Goal: Task Accomplishment & Management: Manage account settings

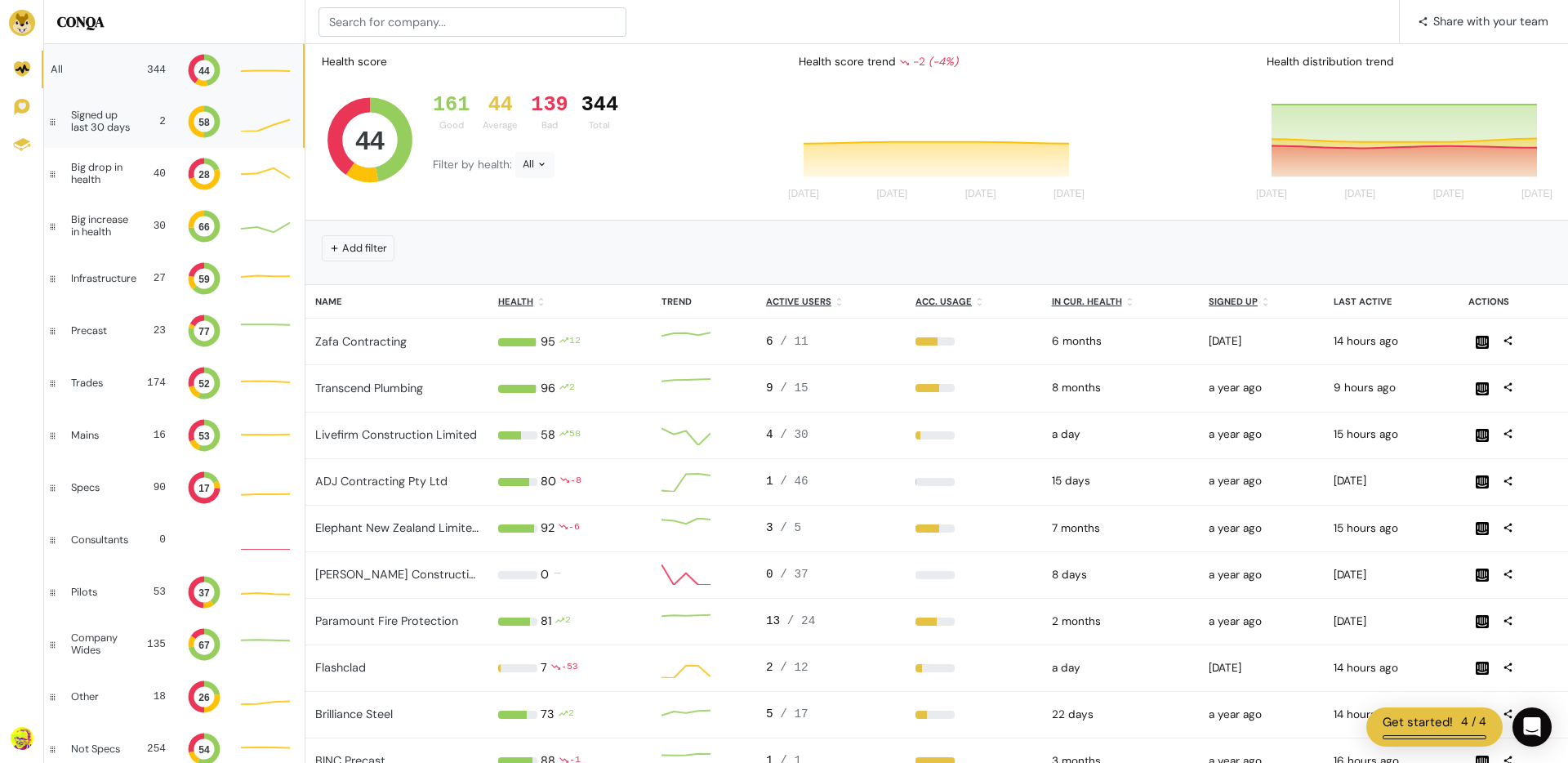
click at [83, 126] on div "Signed up last 30 days" at bounding box center [103, 120] width 65 height 23
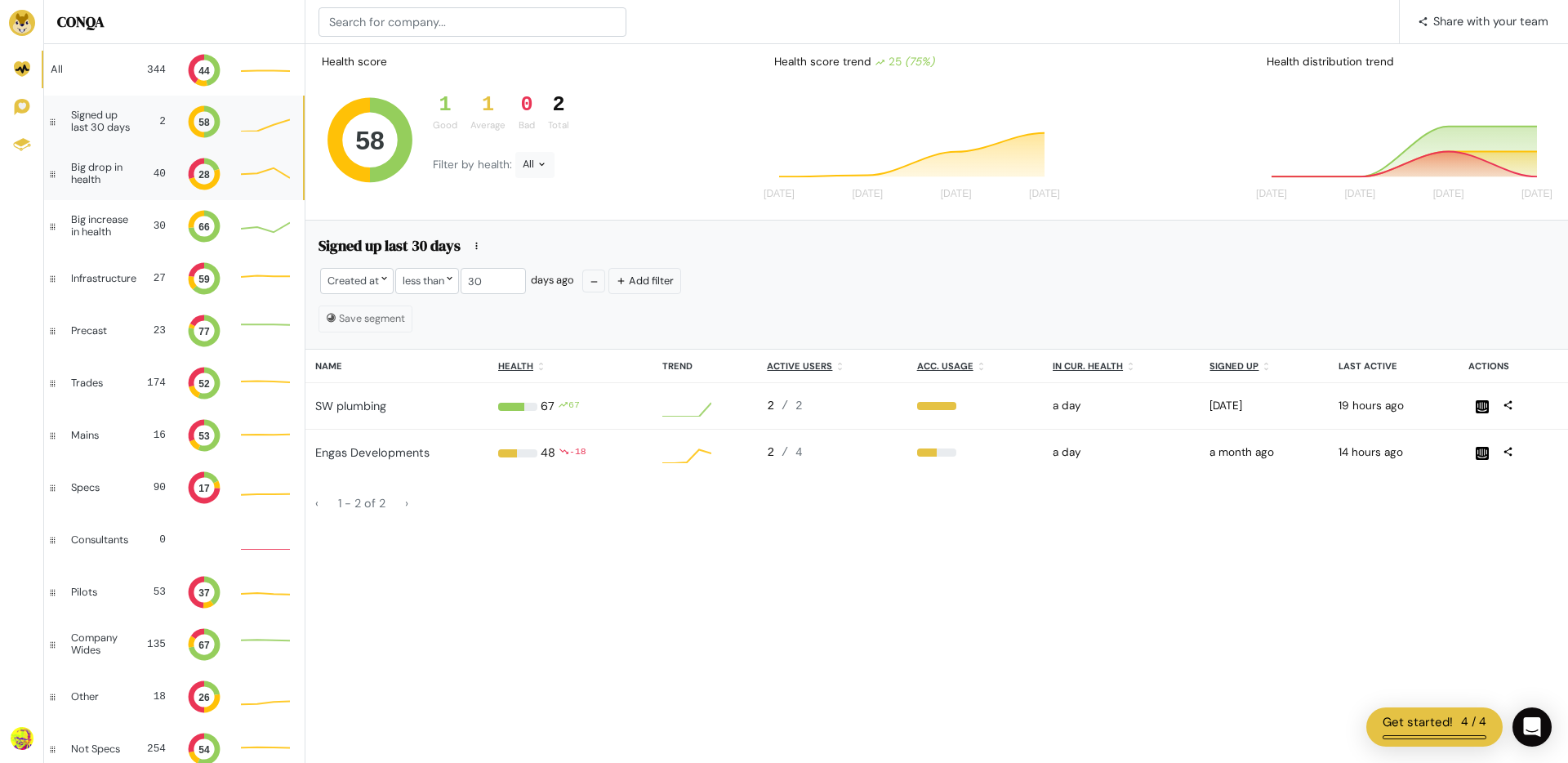
click at [94, 171] on div "Big drop in health" at bounding box center [102, 173] width 62 height 23
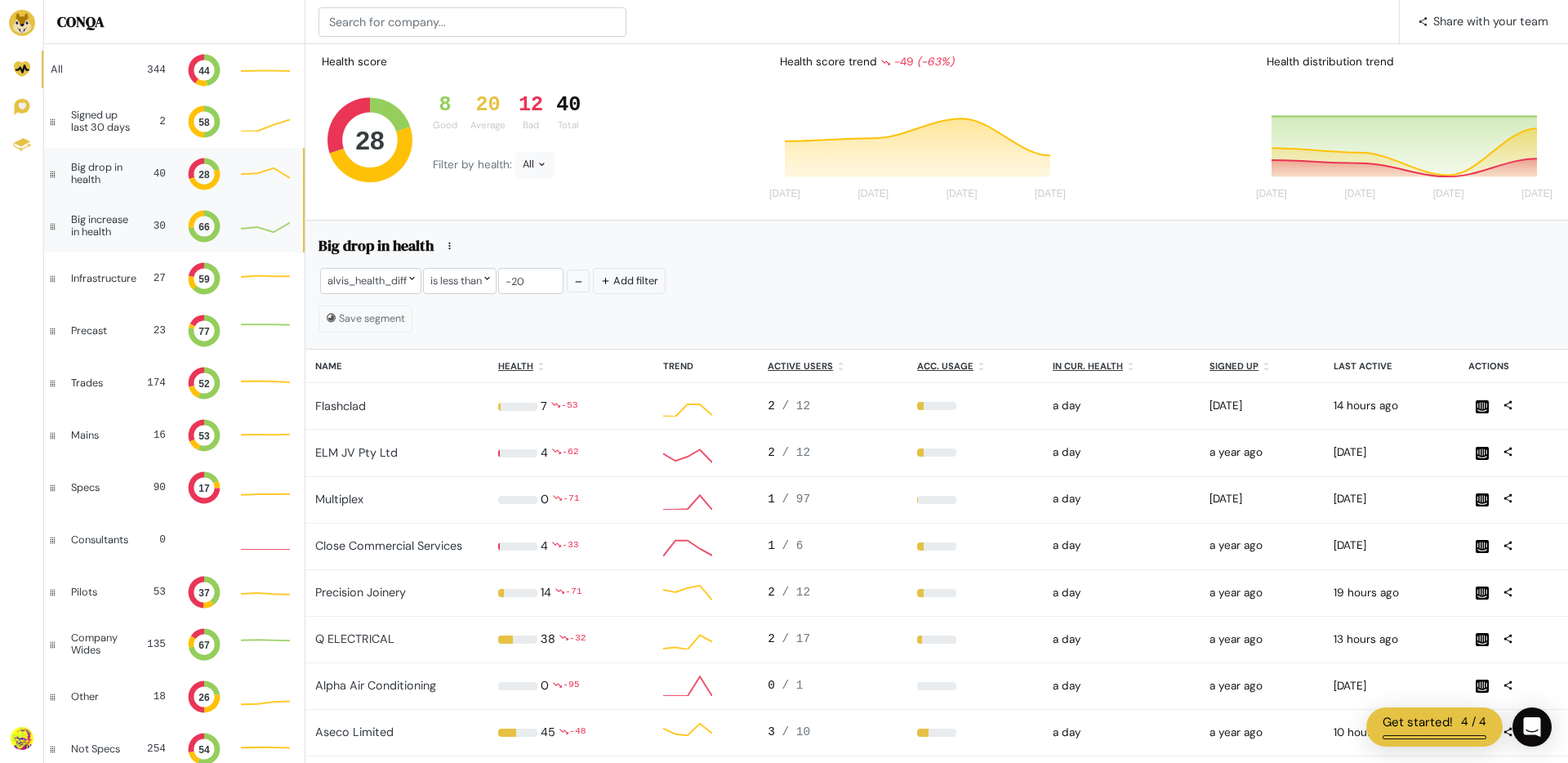
click at [104, 220] on div "Big increase in health" at bounding box center [103, 225] width 65 height 23
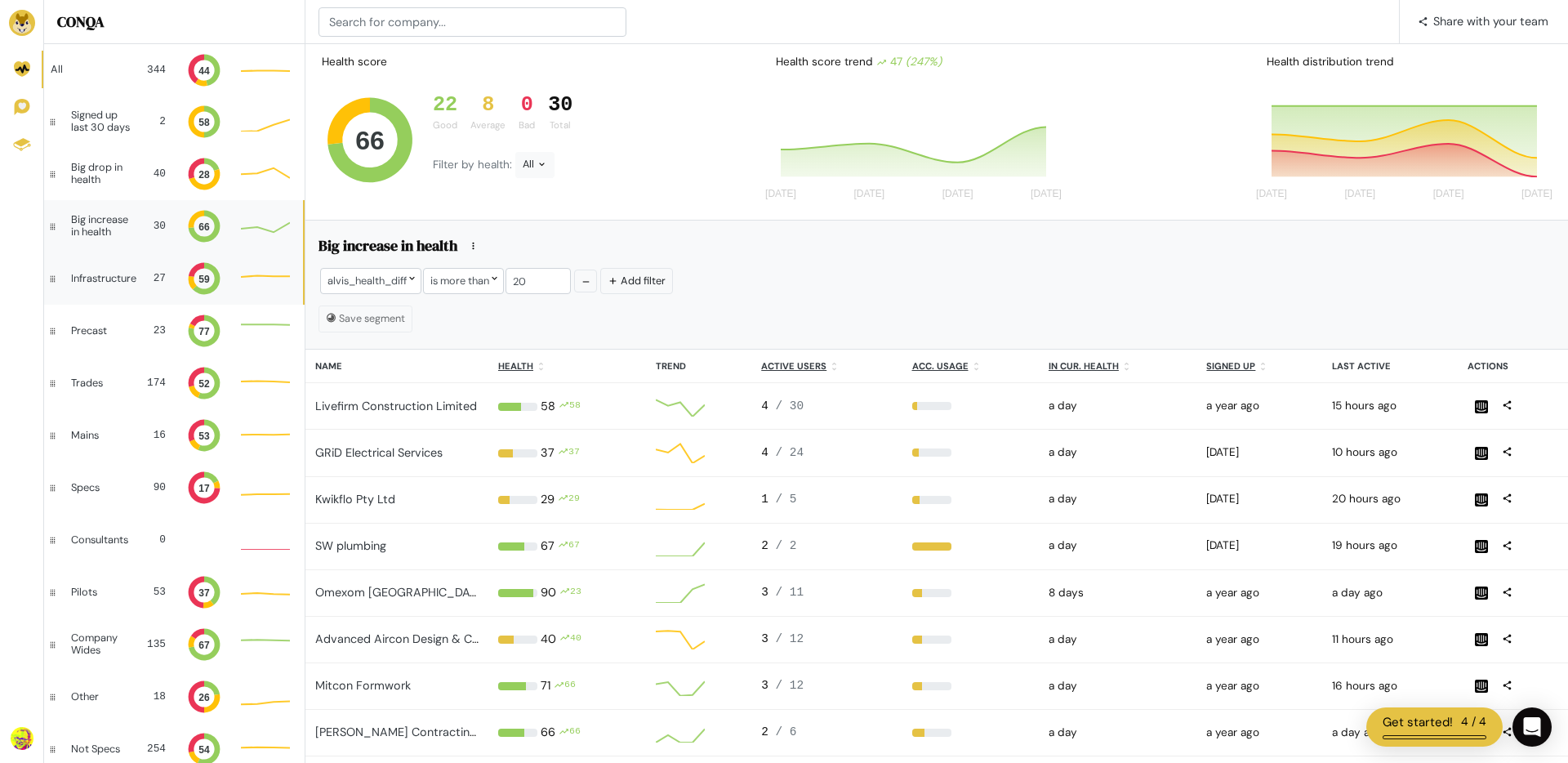
click at [94, 276] on div "Infrastructure" at bounding box center [103, 278] width 65 height 11
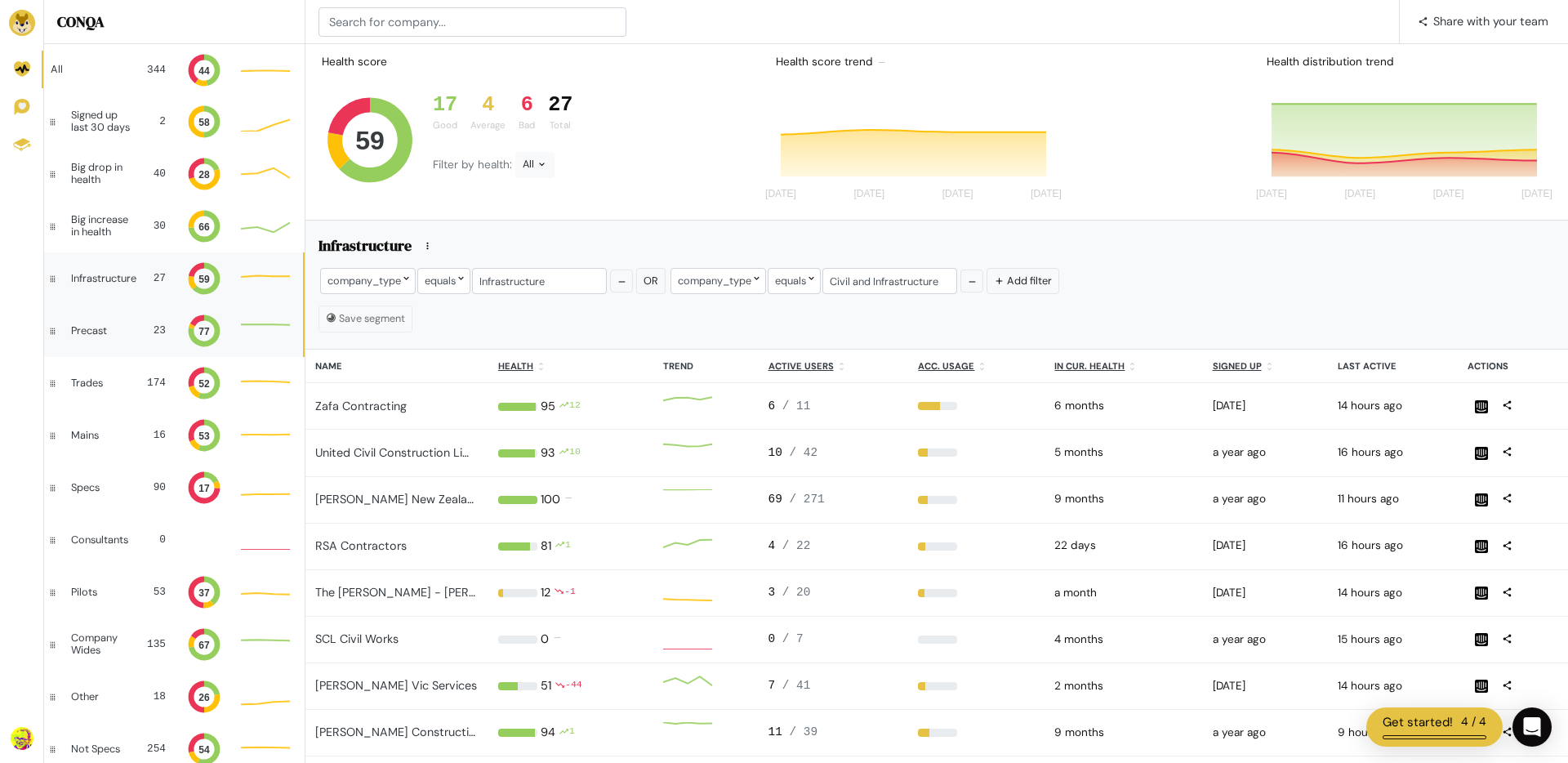
click at [98, 314] on div "Precast 23 77" at bounding box center [173, 331] width 259 height 52
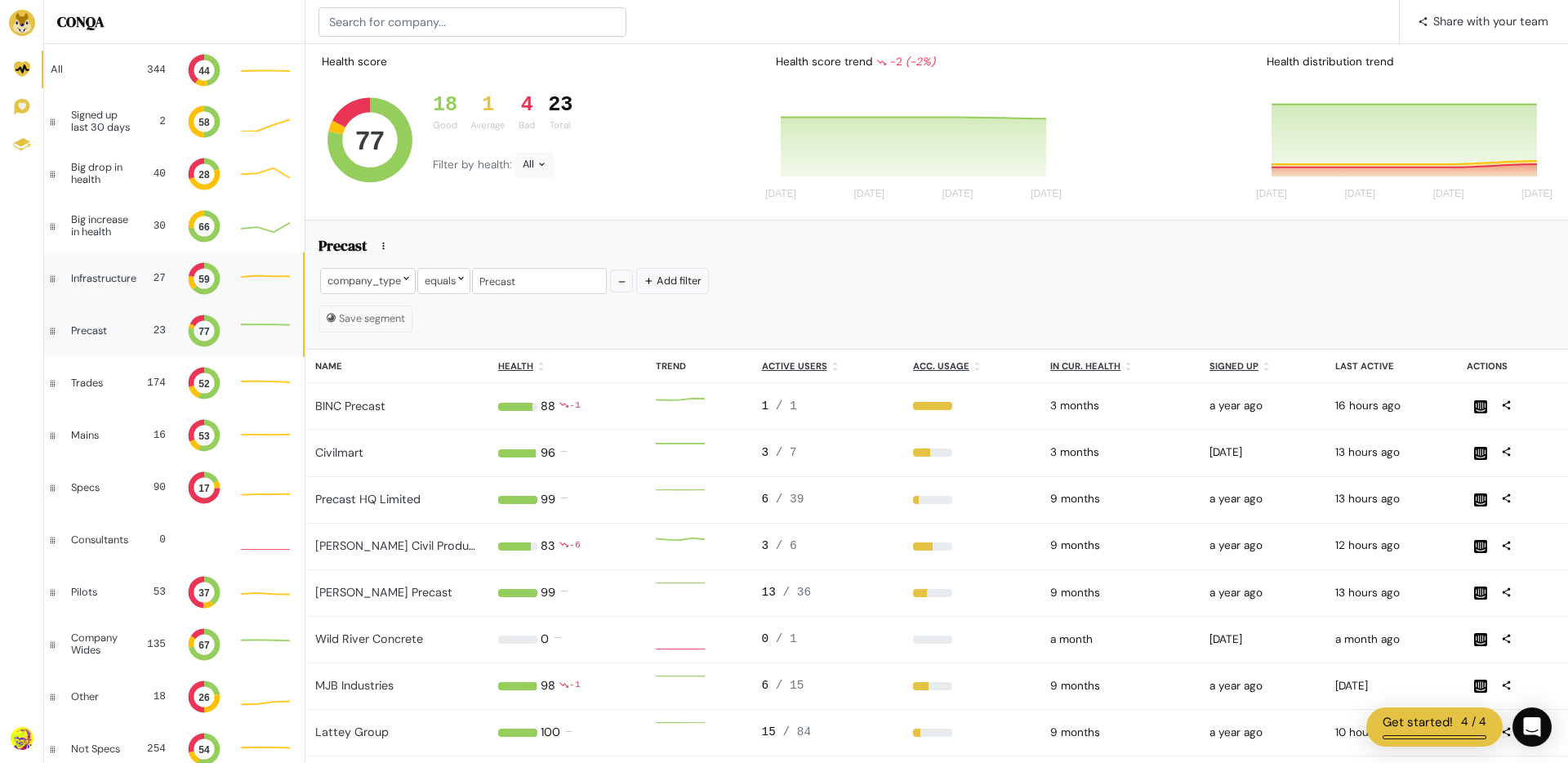
click at [106, 275] on div "Infrastructure" at bounding box center [103, 278] width 65 height 11
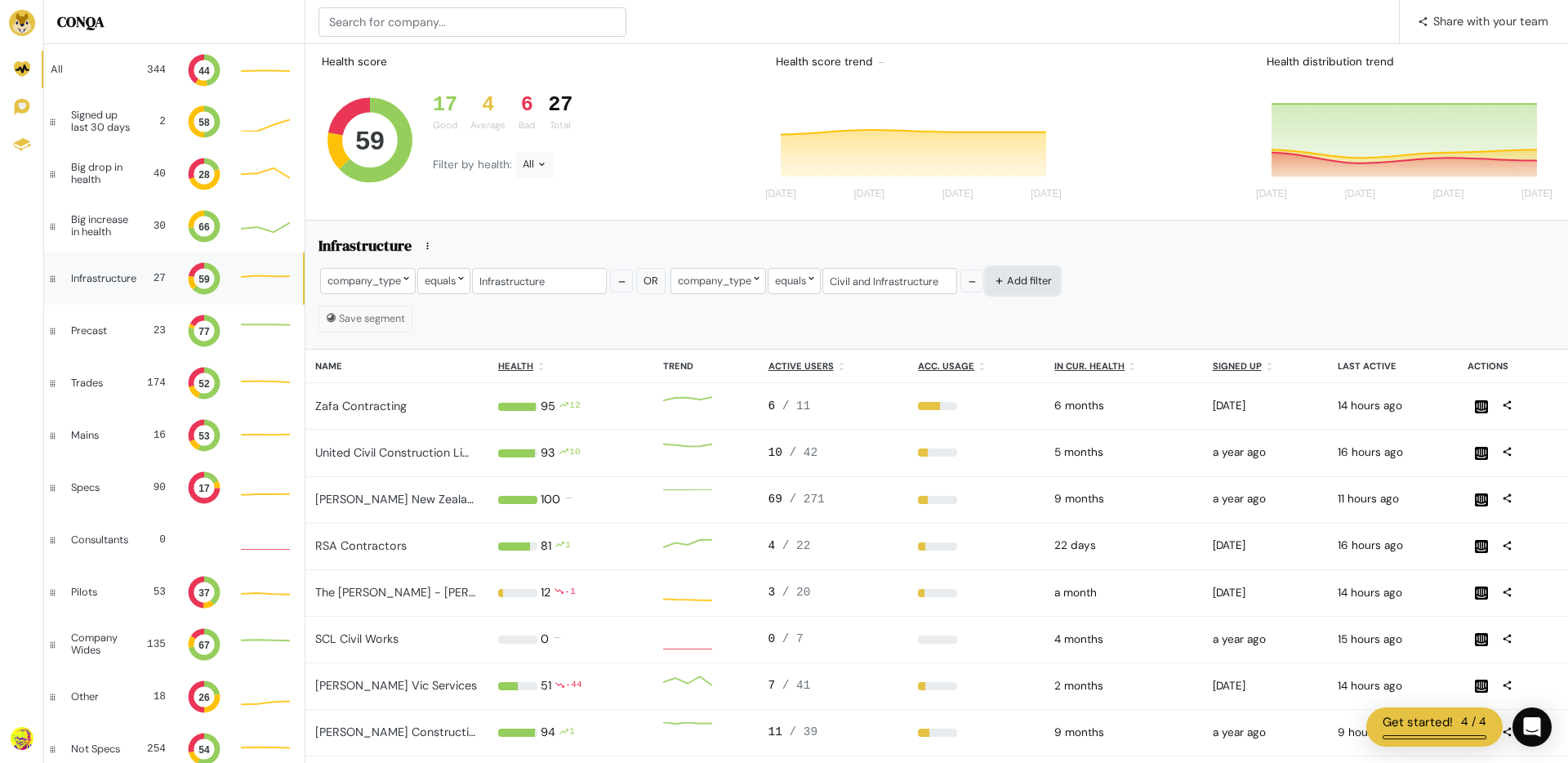
click at [1011, 281] on button "Add filter" at bounding box center [1023, 280] width 73 height 25
click at [1054, 281] on div at bounding box center [1069, 280] width 98 height 25
click at [1035, 291] on div at bounding box center [1069, 280] width 98 height 25
click at [1034, 281] on div at bounding box center [1069, 280] width 98 height 25
click at [1037, 296] on div at bounding box center [1086, 314] width 165 height 36
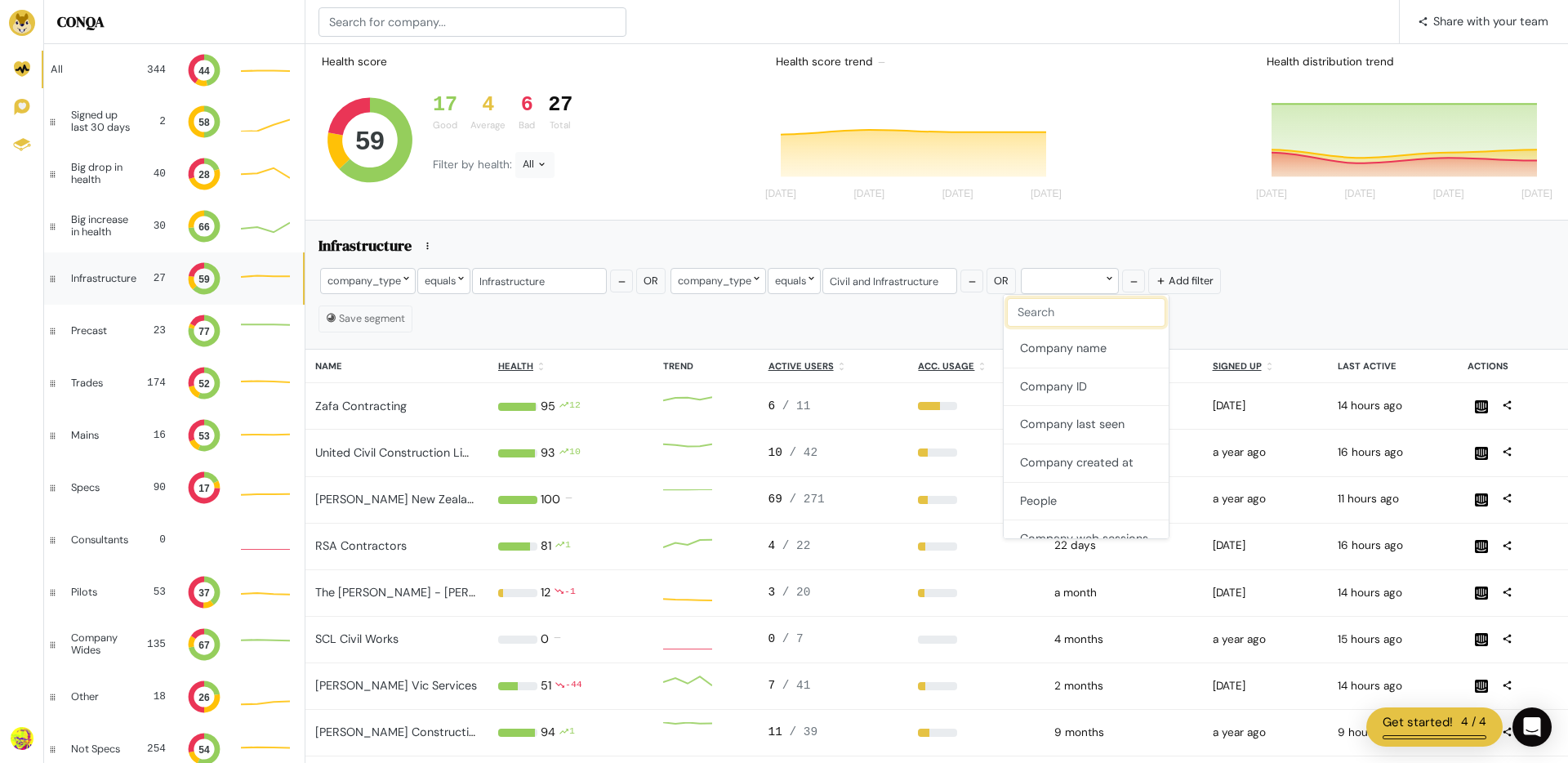
click at [1036, 308] on input "text" at bounding box center [1086, 313] width 158 height 29
type input "type"
click at [1051, 334] on button "company_type" at bounding box center [1086, 349] width 165 height 38
click at [1127, 281] on div at bounding box center [1142, 280] width 49 height 25
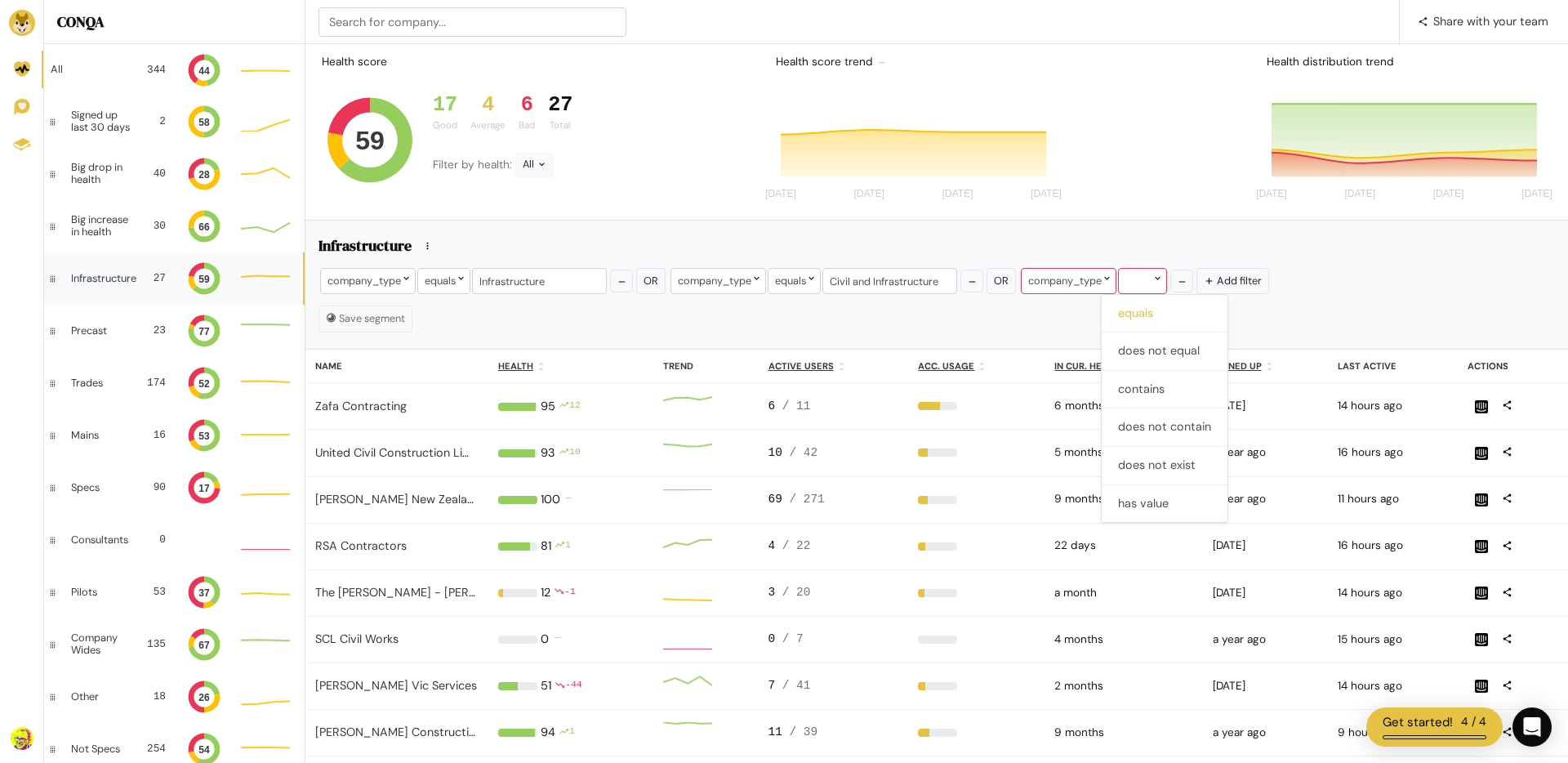
click at [1139, 309] on button "equals" at bounding box center [1164, 314] width 126 height 38
click at [1176, 284] on input "text" at bounding box center [1240, 280] width 135 height 25
type input "Precast"
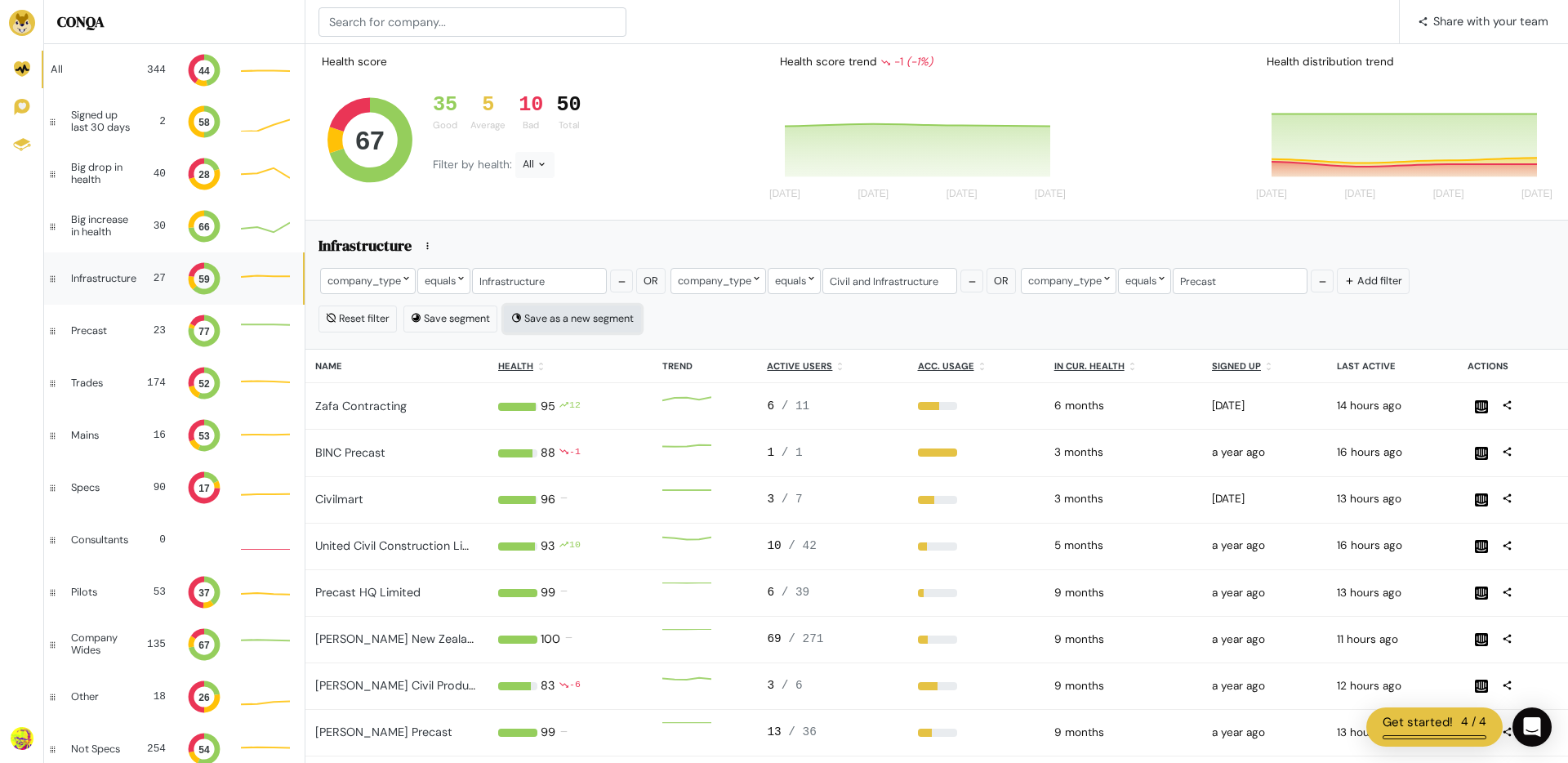
click at [561, 314] on button "Save as a new segment" at bounding box center [572, 319] width 137 height 26
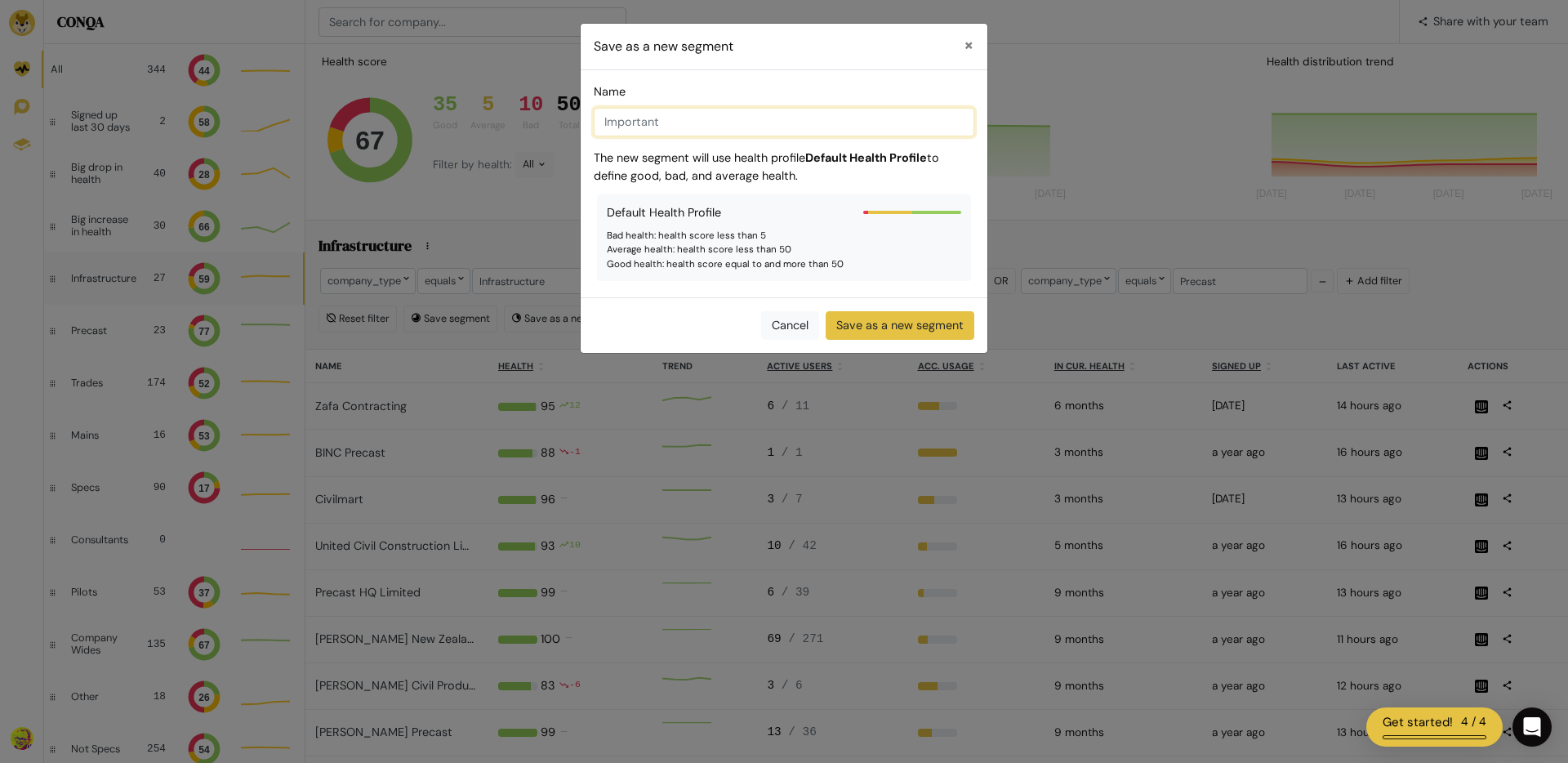
click at [681, 115] on input "Name" at bounding box center [784, 123] width 381 height 29
type input "Civil, Infrastructure and Precast"
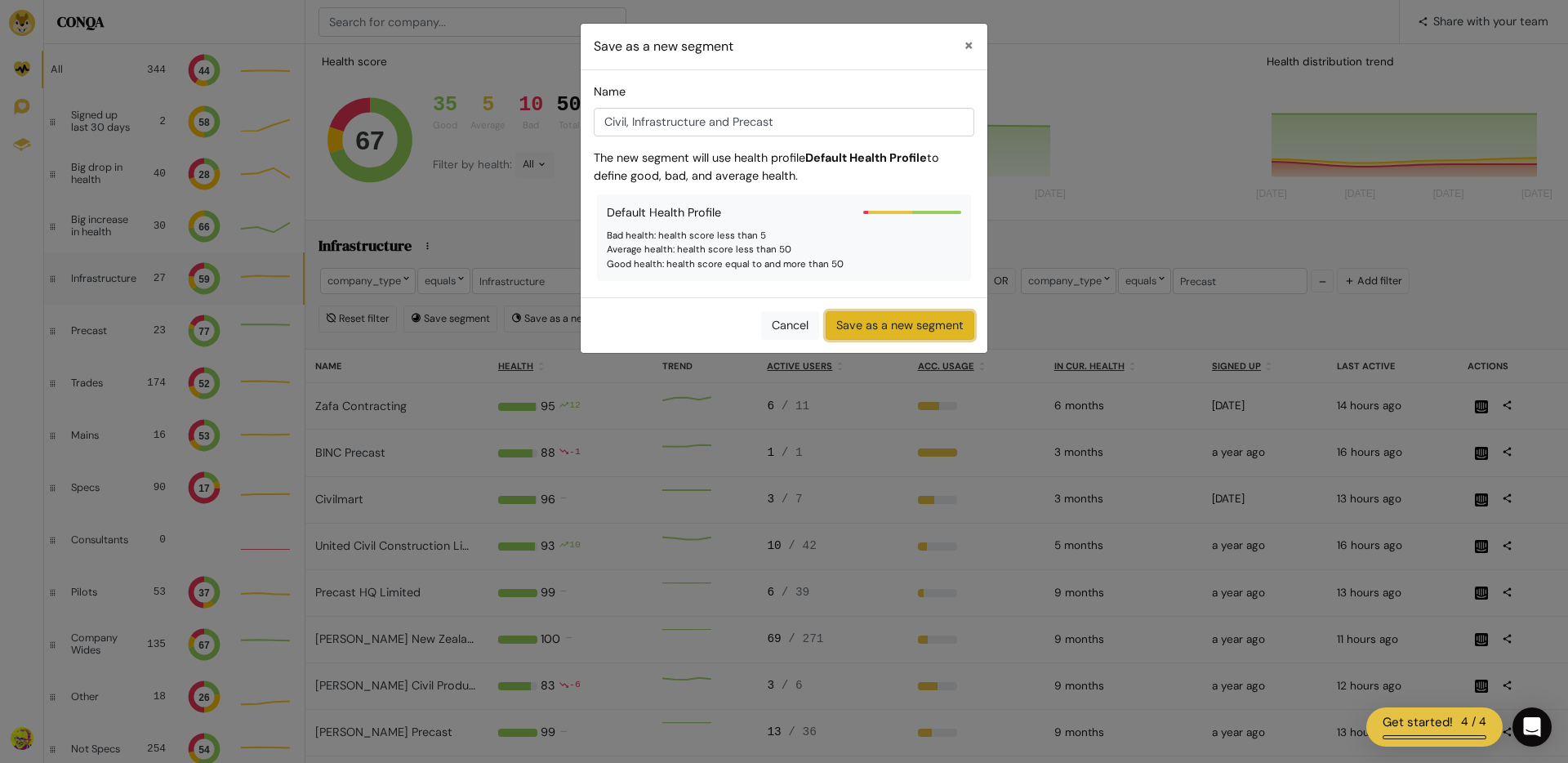
click at [862, 328] on button "Save as a new segment" at bounding box center [900, 326] width 149 height 29
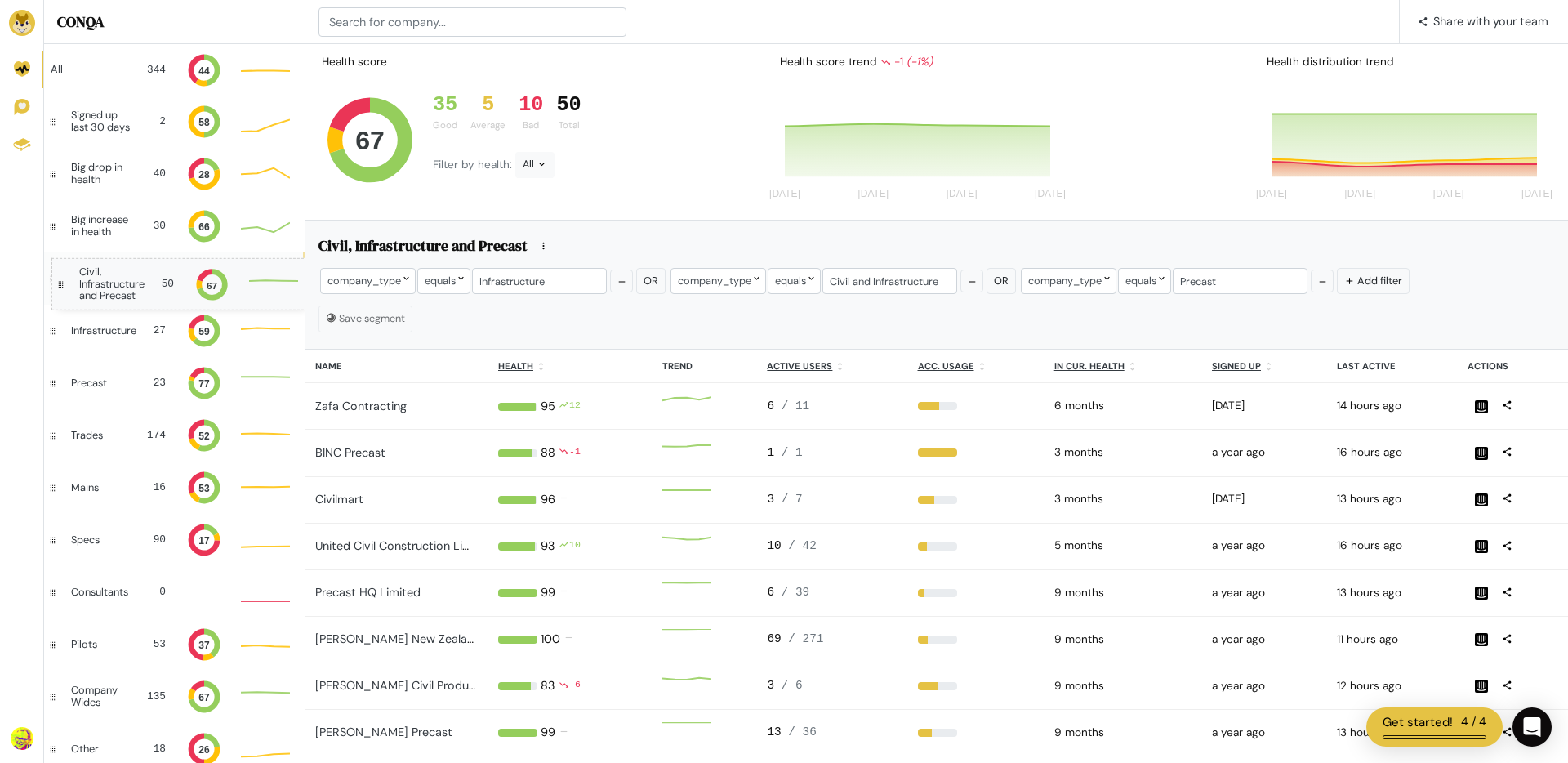
drag, startPoint x: 51, startPoint y: 692, endPoint x: 59, endPoint y: 283, distance: 409.1
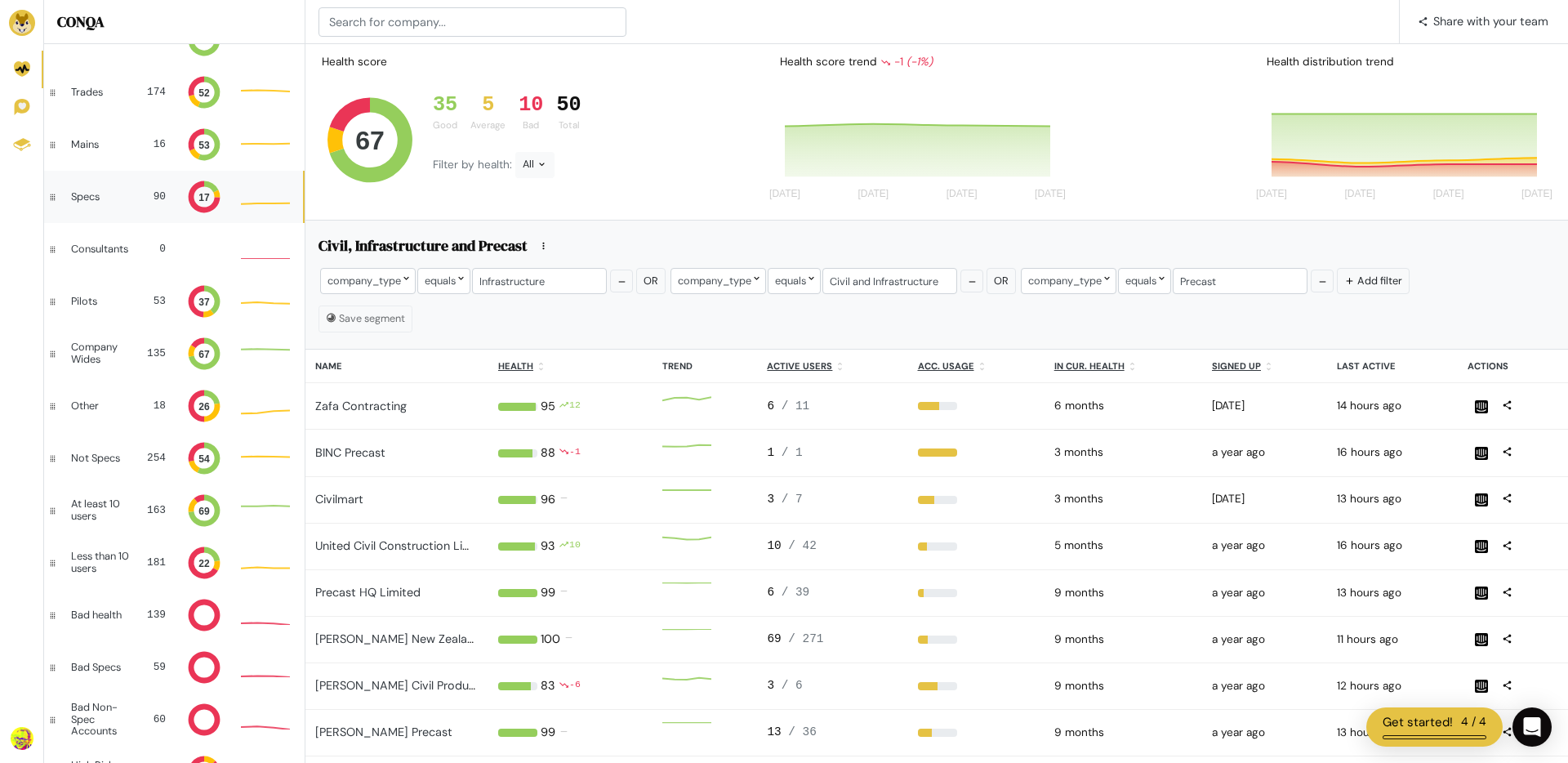
click at [89, 184] on div "Specs 90 17" at bounding box center [173, 197] width 259 height 52
